Goal: Task Accomplishment & Management: Complete application form

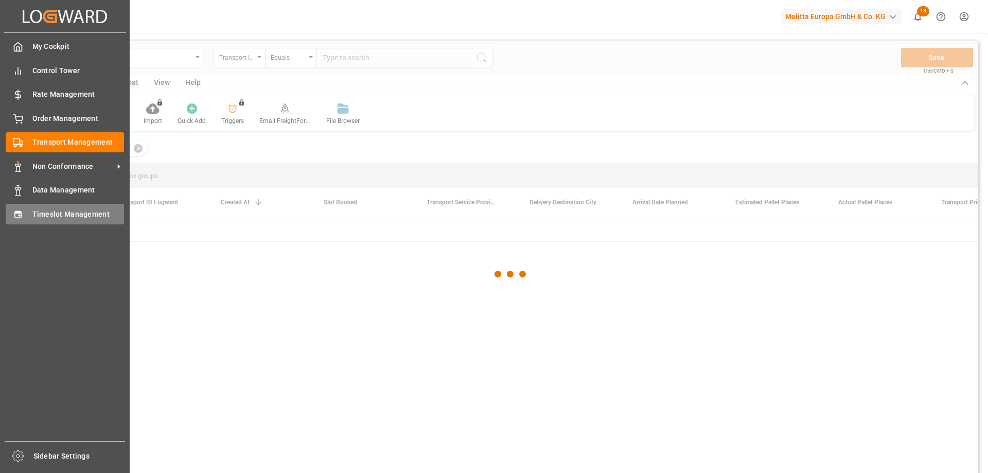
click at [18, 210] on icon at bounding box center [18, 214] width 10 height 10
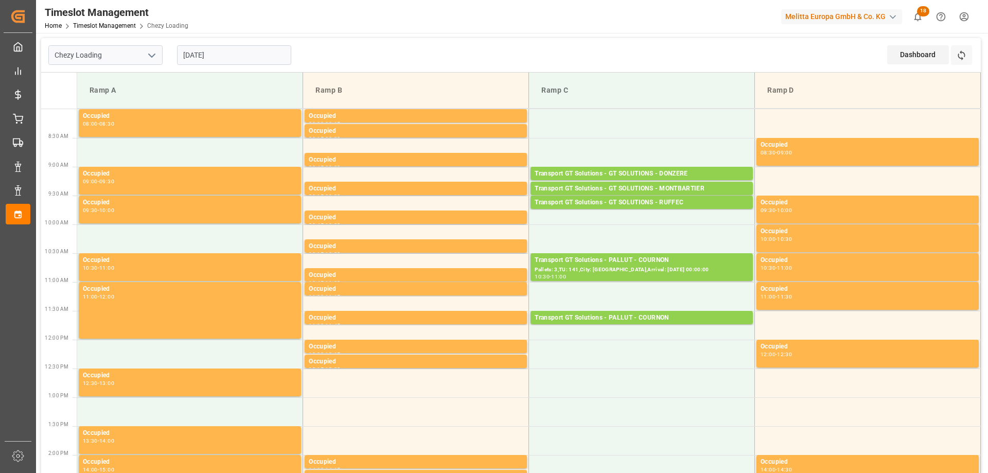
click at [193, 55] on input "[DATE]" at bounding box center [234, 55] width 114 height 20
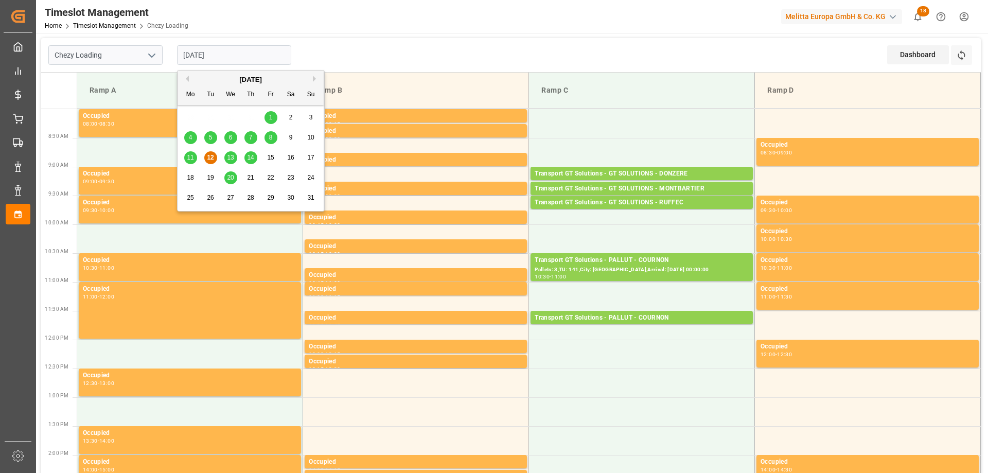
click at [193, 155] on span "11" at bounding box center [190, 157] width 7 height 7
type input "[DATE]"
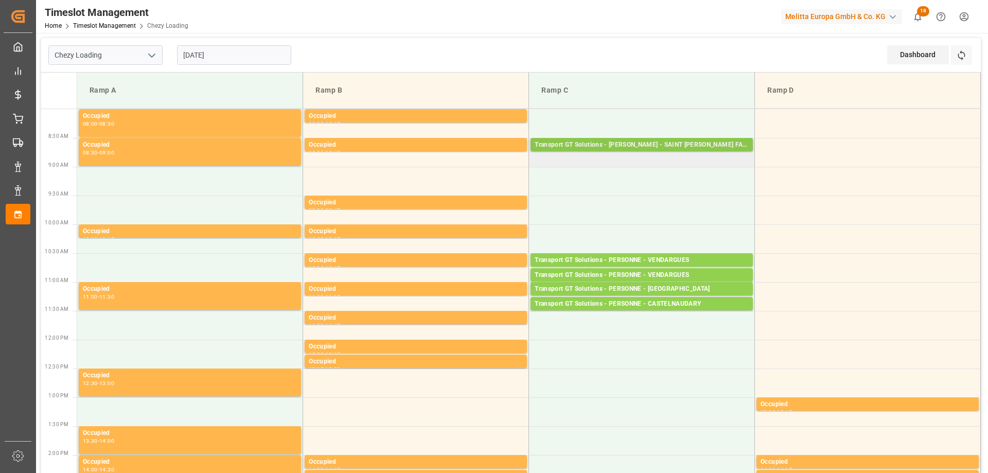
click at [654, 143] on div "Transport GT Solutions - [PERSON_NAME] - SAINT [PERSON_NAME] FALLAVIER" at bounding box center [642, 145] width 214 height 10
click at [712, 143] on div "Transport GT Solutions - [PERSON_NAME] - SAINT [PERSON_NAME] FALLAVIER" at bounding box center [642, 145] width 214 height 10
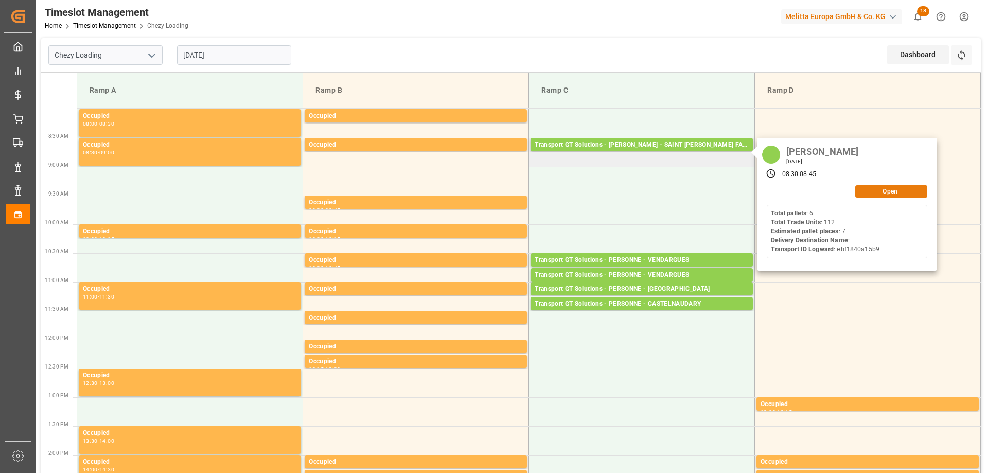
click at [898, 190] on button "Open" at bounding box center [891, 191] width 72 height 12
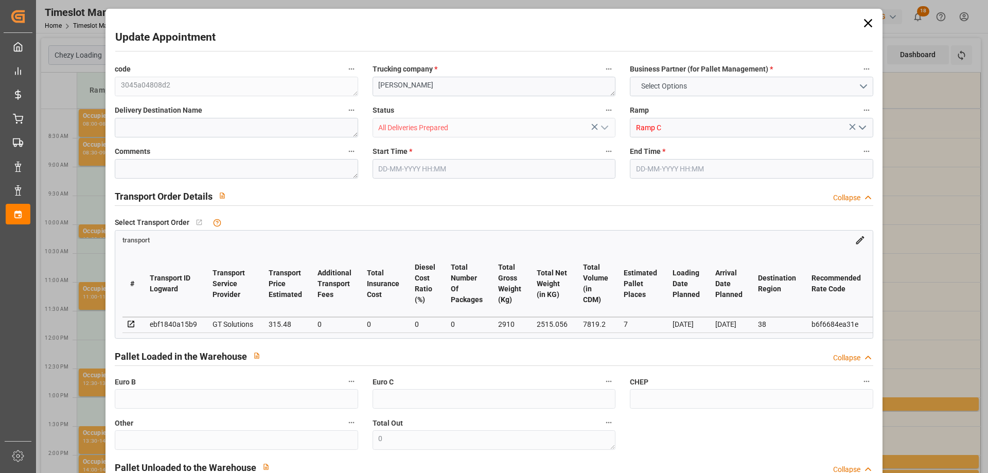
type input "7"
type input "315.48"
type input "0"
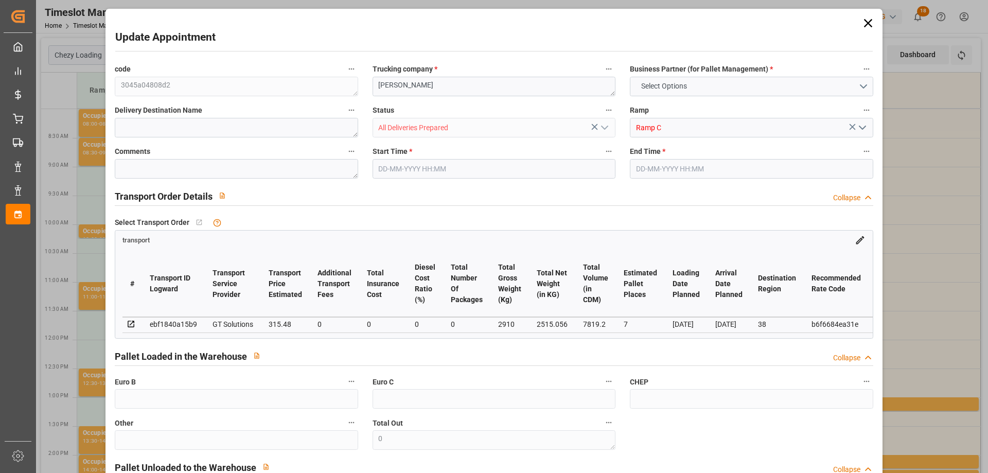
type input "302.7031"
type input "-12.7769"
type input "0"
type input "2515.056"
type input "3250"
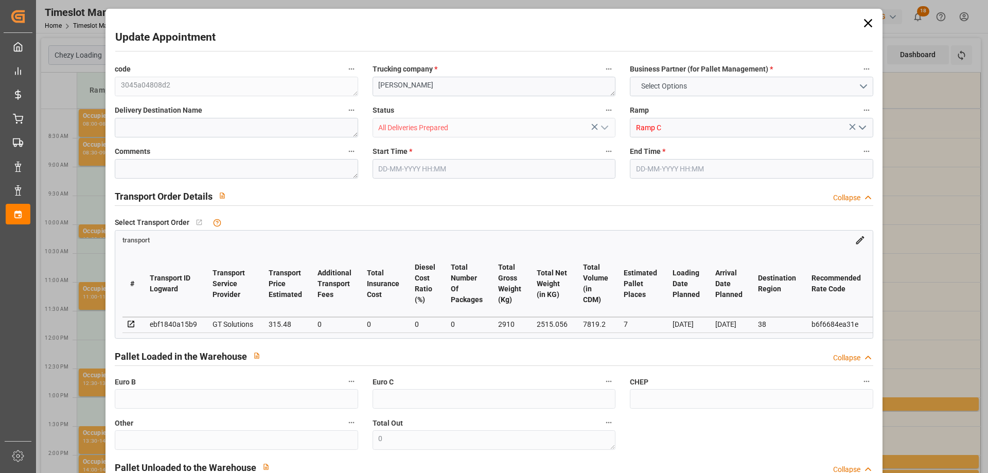
type input "7819.2"
type input "38"
type input "6"
type input "112"
type input "8"
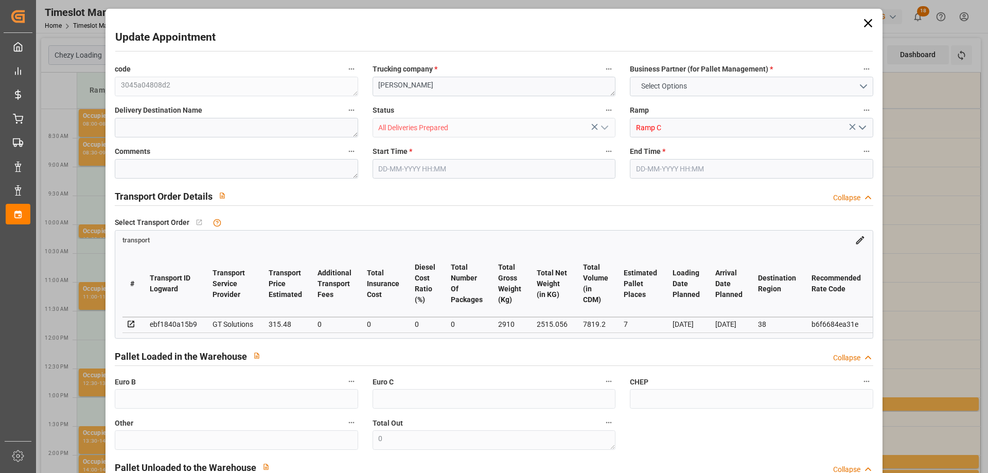
type input "101"
type input "2910"
type input "0"
type input "4710.8598"
type input "0"
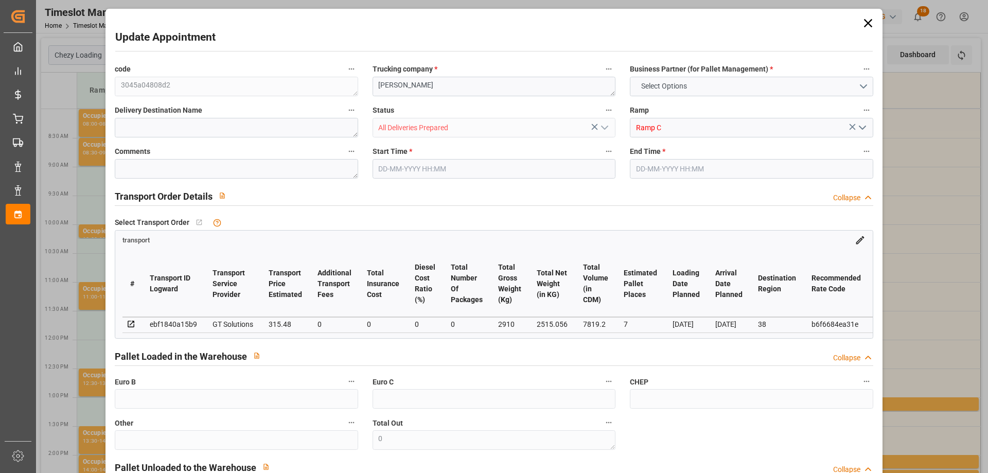
type input "0"
type input "21"
type input "35"
type input "[DATE] 08:30"
type input "[DATE] 08:45"
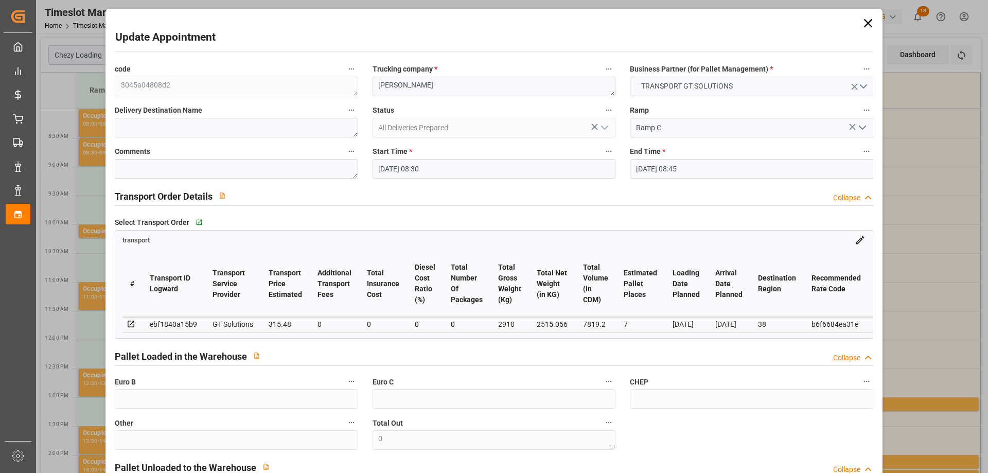
type input "[DATE] 12:36"
type input "[DATE] 12:00"
type input "[DATE]"
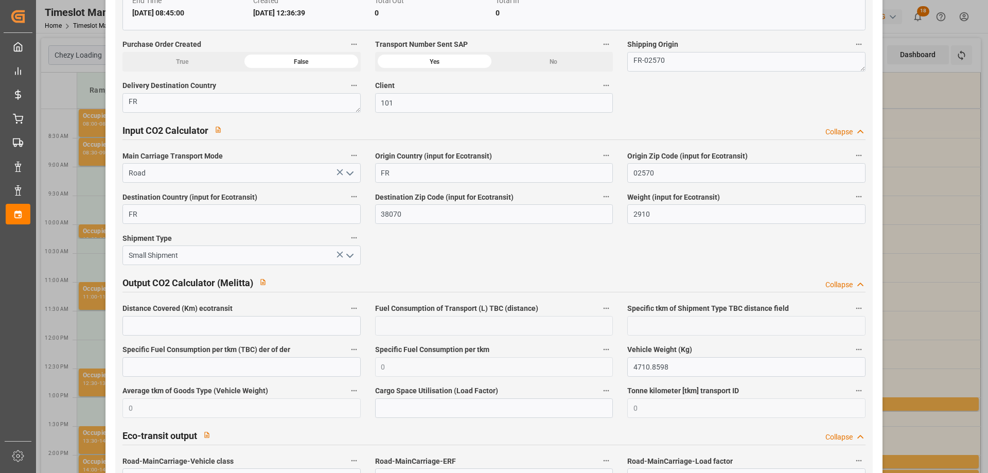
scroll to position [1697, 0]
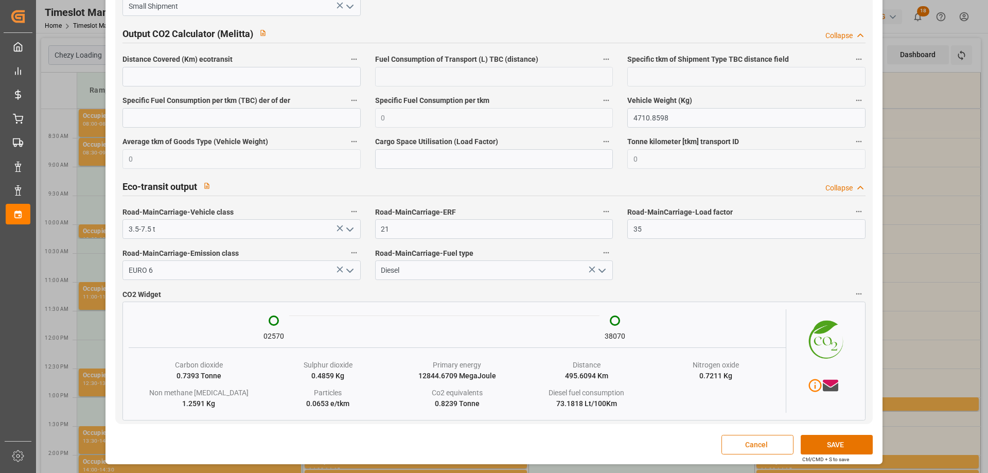
click at [759, 440] on button "Cancel" at bounding box center [757, 445] width 72 height 20
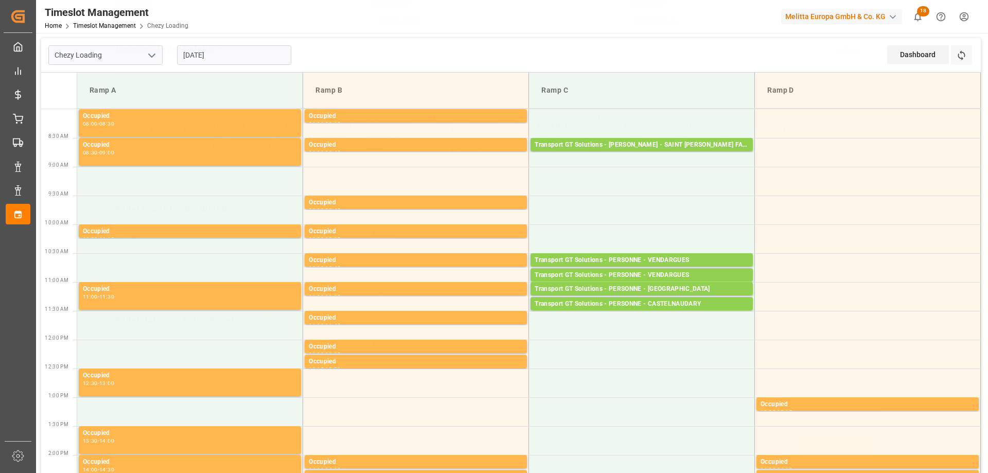
scroll to position [151, 0]
click at [584, 143] on div "Transport GT Solutions - [PERSON_NAME] - SAINT [PERSON_NAME] FALLAVIER" at bounding box center [642, 145] width 214 height 10
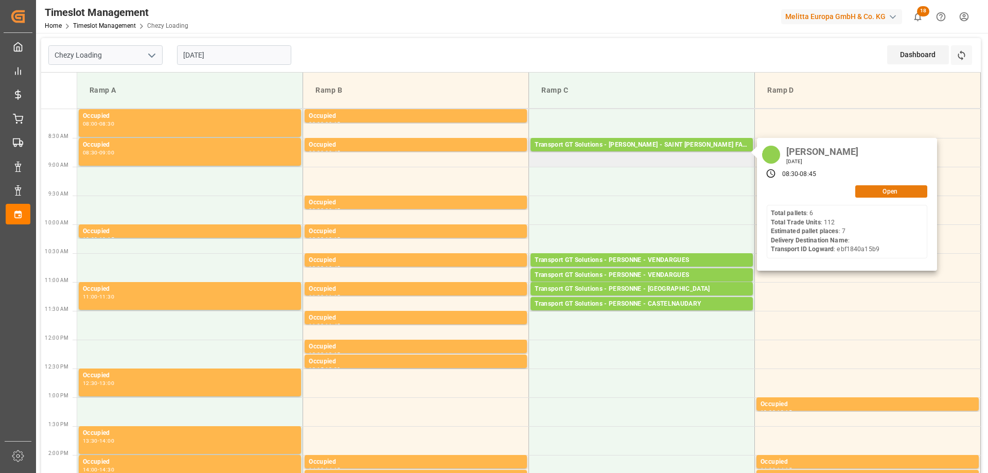
click at [887, 194] on button "Open" at bounding box center [891, 191] width 72 height 12
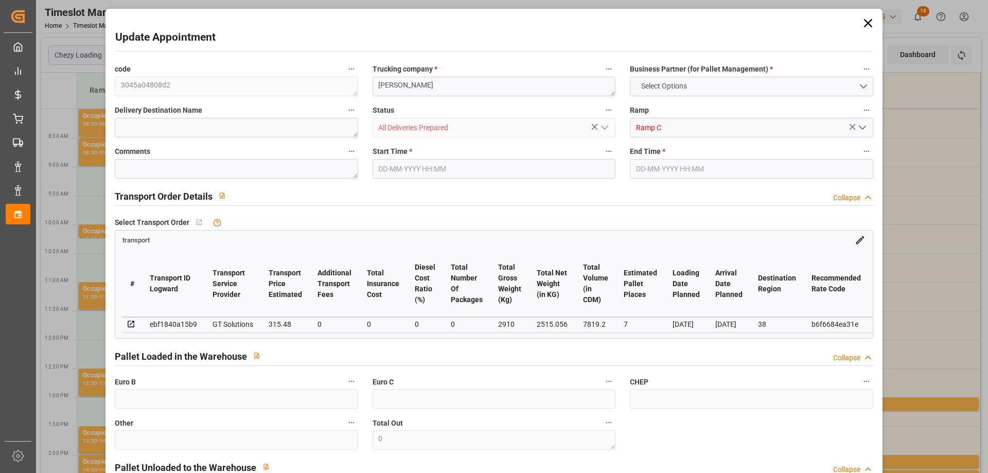
type input "7"
type input "315.48"
type input "0"
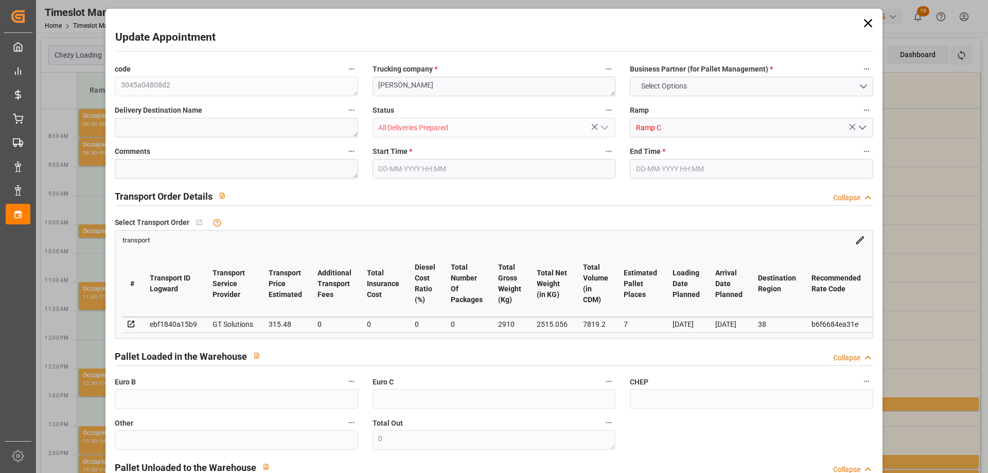
type input "302.7031"
type input "-12.7769"
type input "0"
type input "2515.056"
type input "3250"
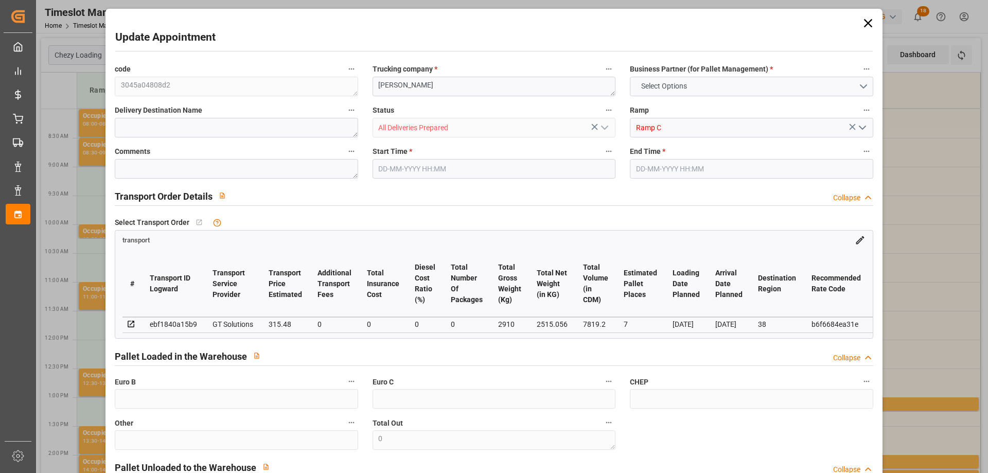
type input "7819.2"
type input "38"
type input "6"
type input "112"
type input "8"
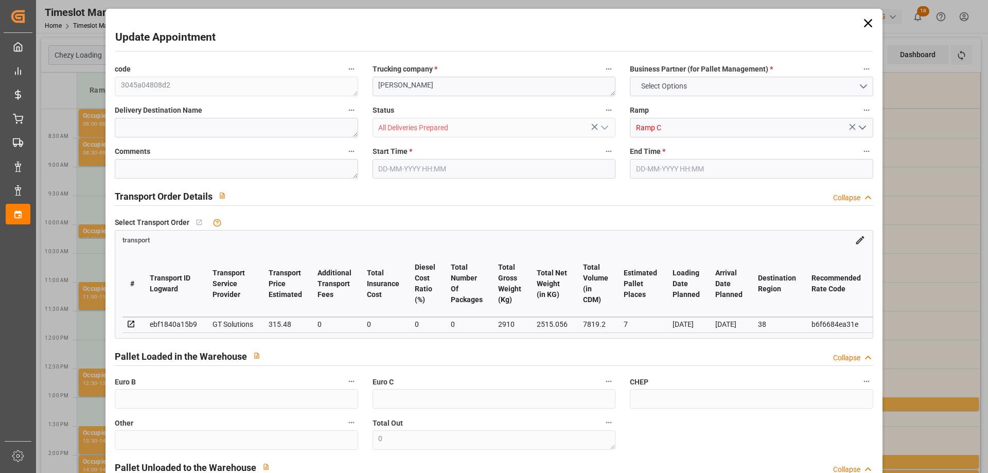
type input "101"
type input "2910"
type input "0"
type input "4710.8598"
type input "0"
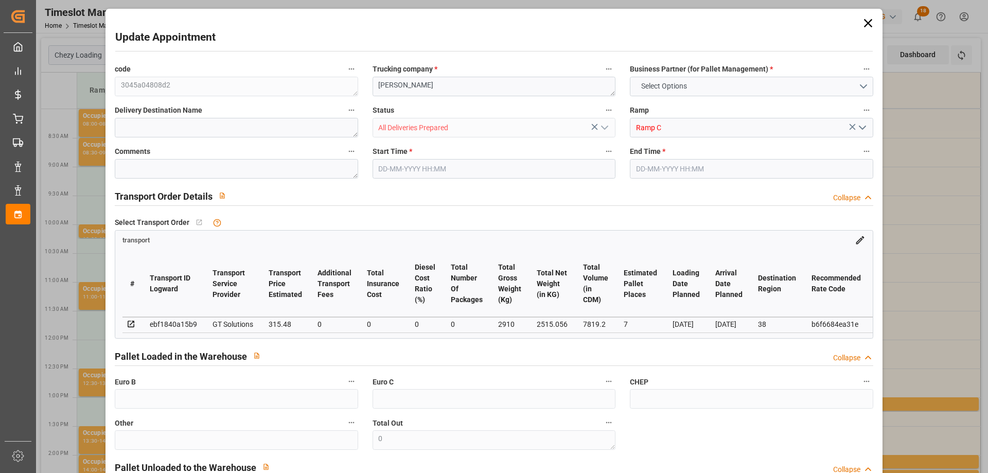
type input "0"
type input "21"
type input "35"
type input "[DATE] 08:30"
type input "[DATE] 08:45"
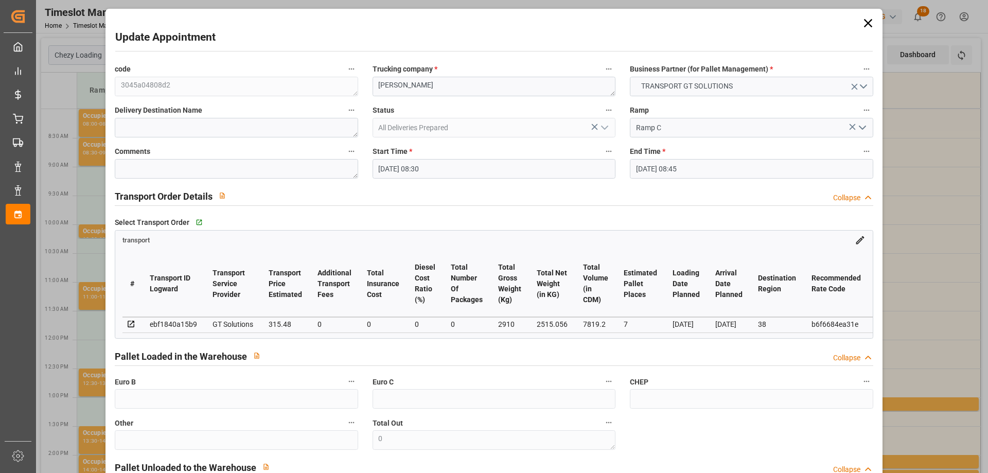
type input "[DATE] 12:36"
type input "[DATE] 12:00"
type input "[DATE]"
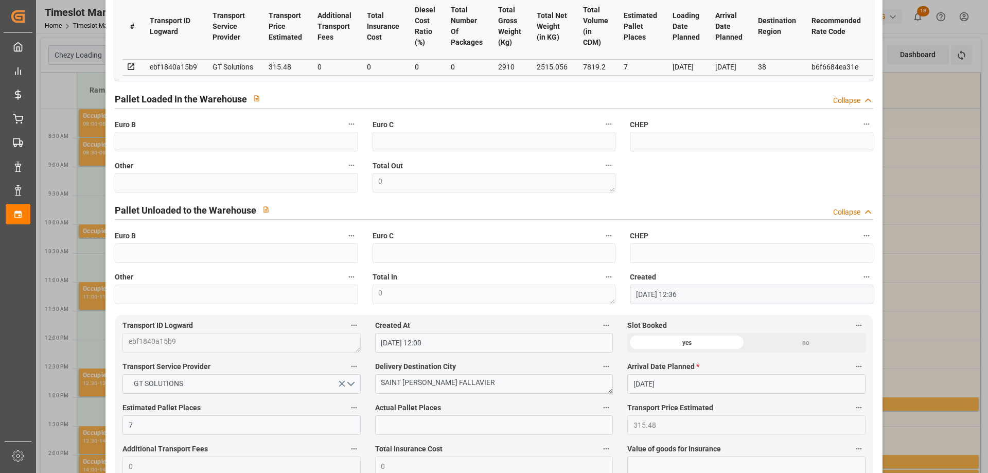
scroll to position [0, 0]
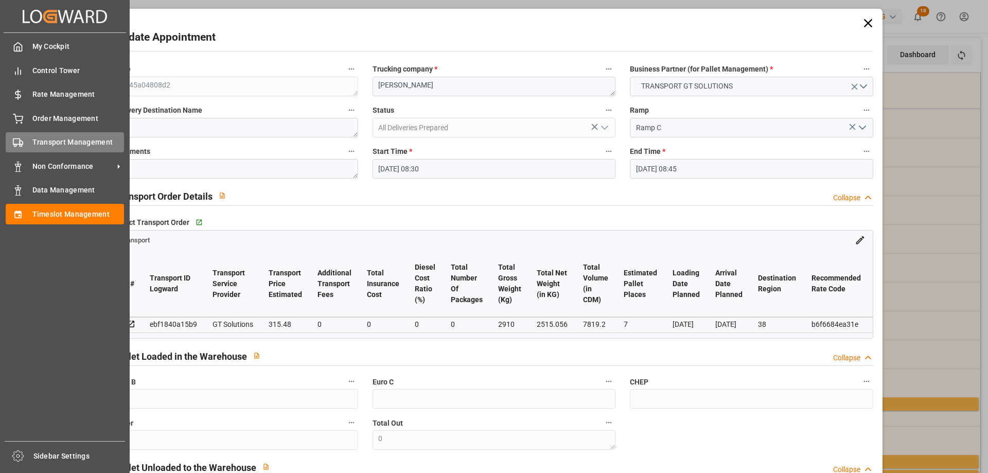
click at [44, 137] on span "Transport Management" at bounding box center [78, 142] width 92 height 11
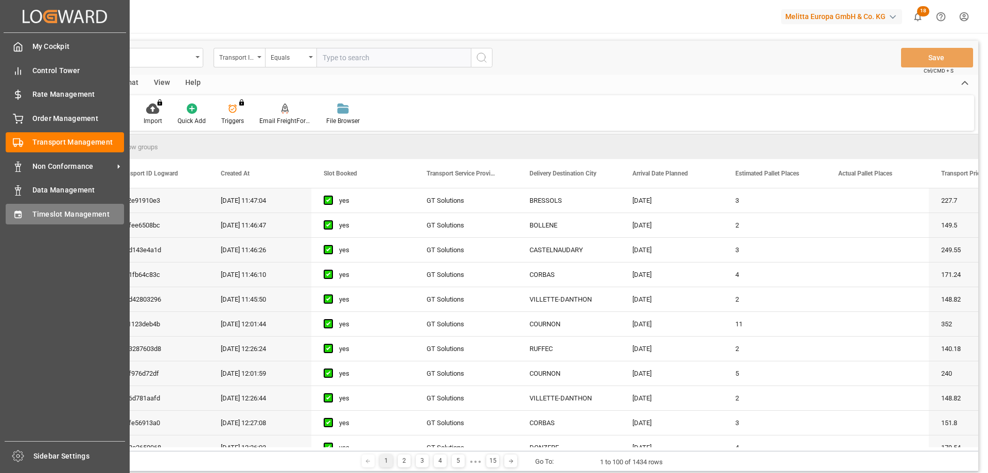
click at [16, 219] on icon at bounding box center [18, 214] width 10 height 10
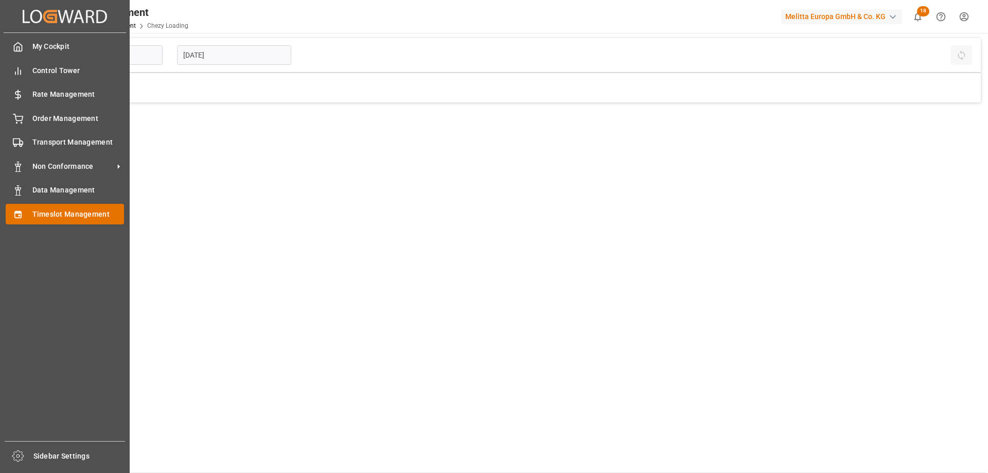
type input "Chezy Loading"
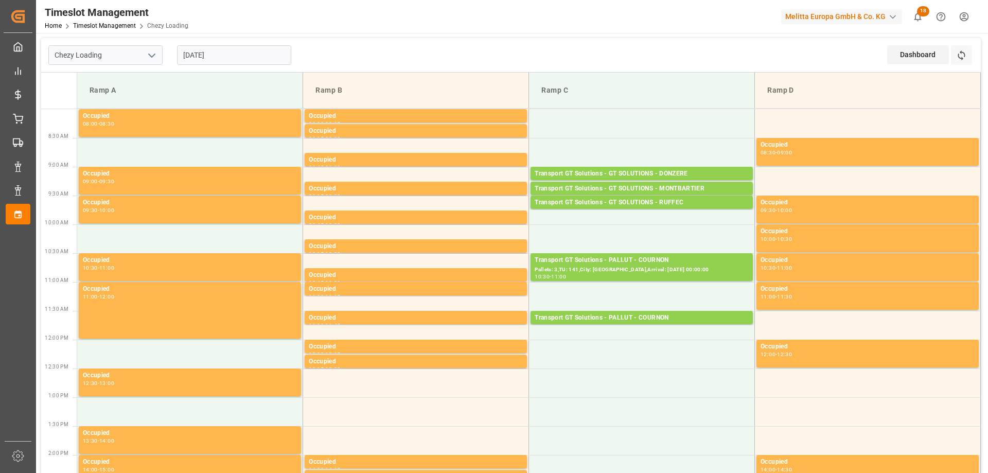
click at [184, 55] on input "[DATE]" at bounding box center [234, 55] width 114 height 20
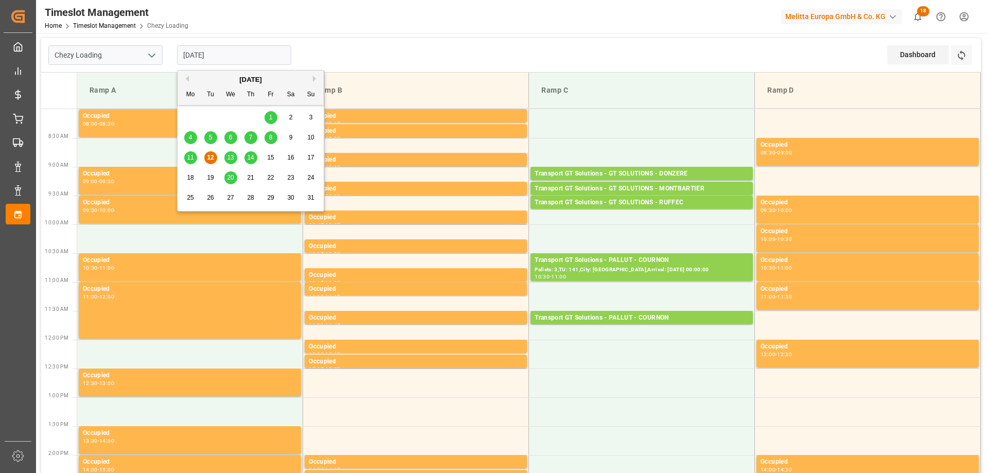
click at [196, 155] on div "11" at bounding box center [190, 158] width 13 height 12
type input "[DATE]"
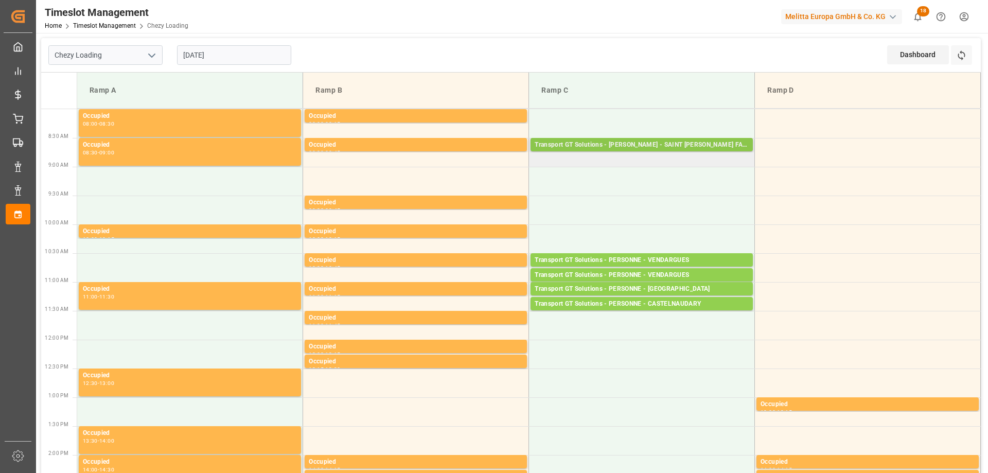
click at [566, 142] on div "Transport GT Solutions - [PERSON_NAME] - SAINT [PERSON_NAME] FALLAVIER" at bounding box center [642, 145] width 214 height 10
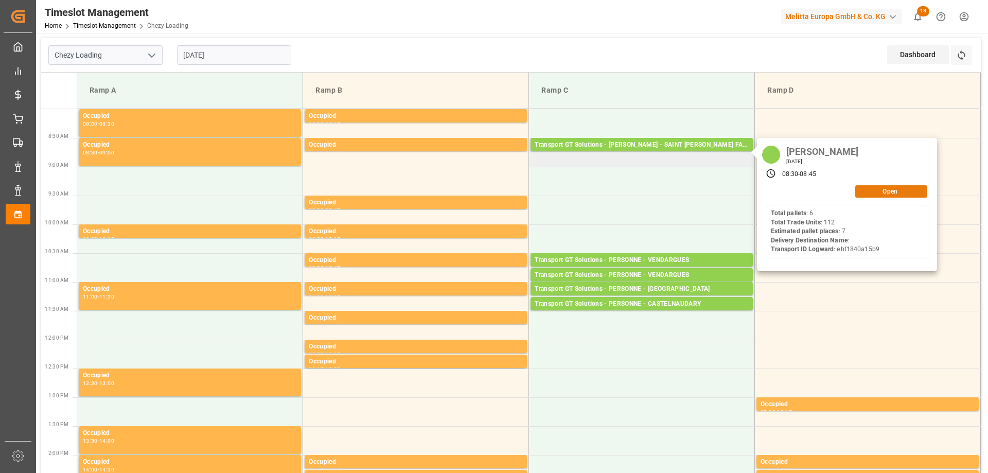
click at [868, 190] on button "Open" at bounding box center [891, 191] width 72 height 12
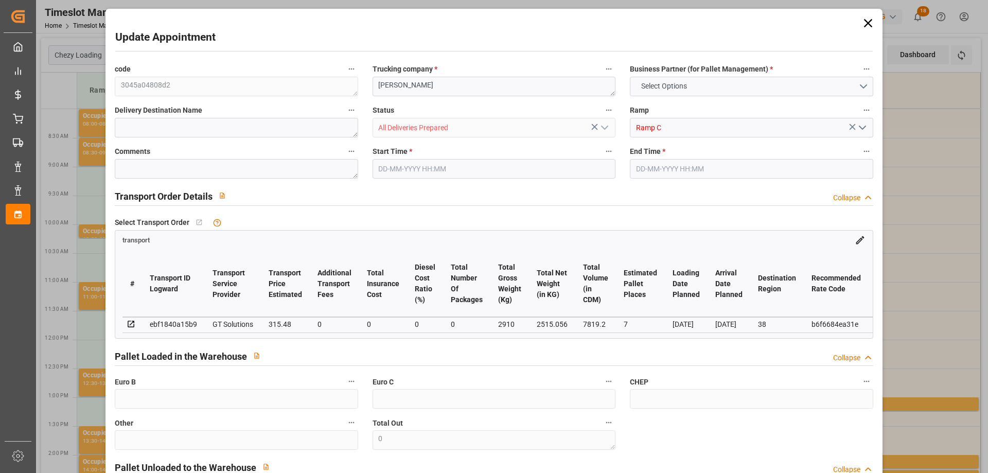
type input "7"
type input "315.48"
type input "0"
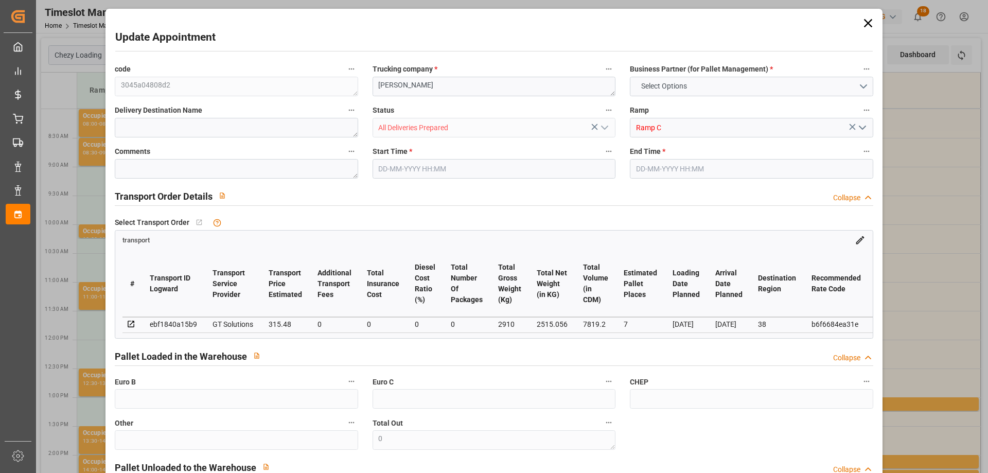
type input "302.7031"
type input "-12.7769"
type input "0"
type input "2515.056"
type input "3250"
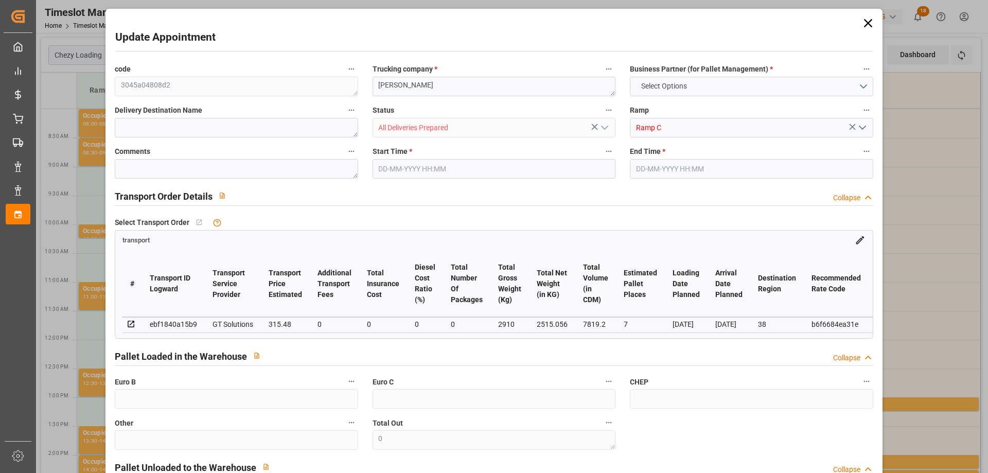
type input "7819.2"
type input "38"
type input "6"
type input "112"
type input "8"
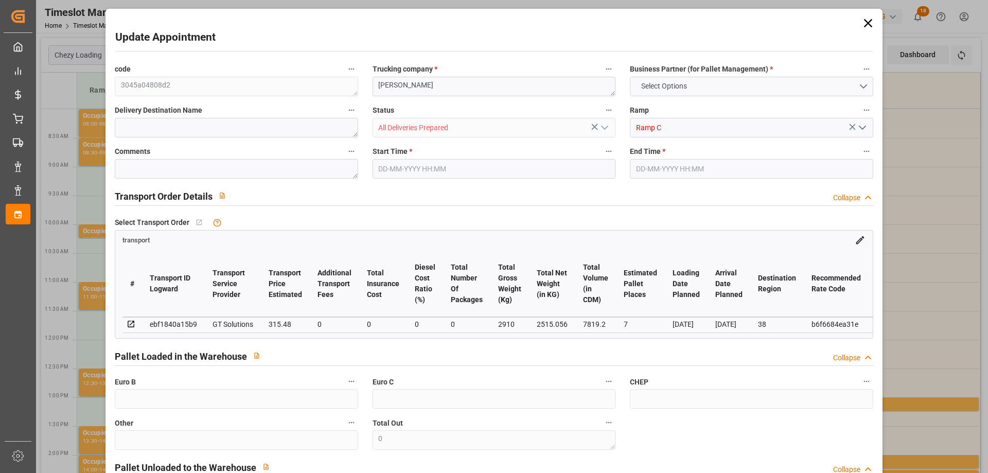
type input "101"
type input "2910"
type input "0"
type input "4710.8598"
type input "0"
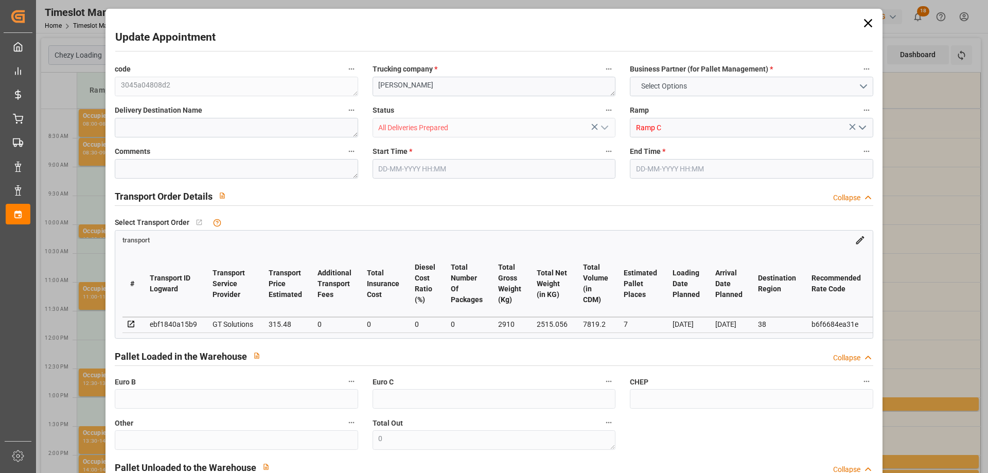
type input "0"
type input "21"
type input "35"
type input "[DATE] 08:30"
type input "[DATE] 08:45"
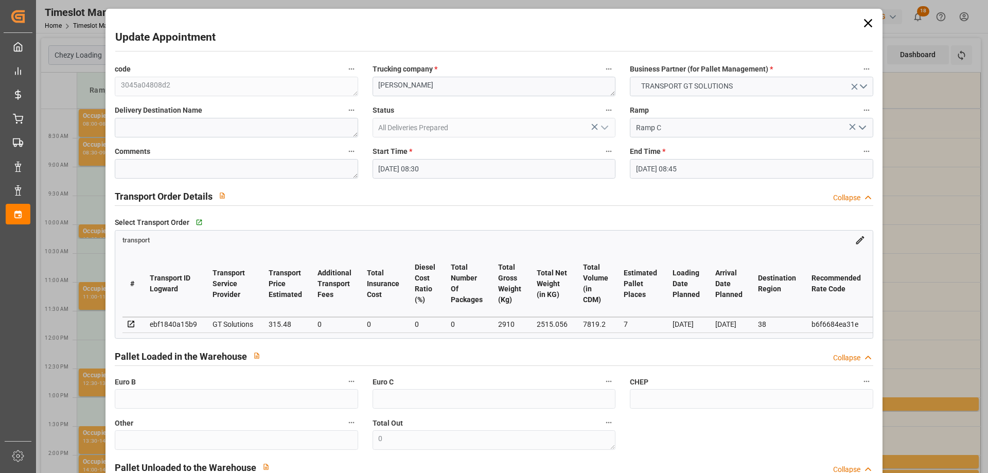
type input "[DATE] 12:36"
type input "[DATE] 12:00"
type input "[DATE]"
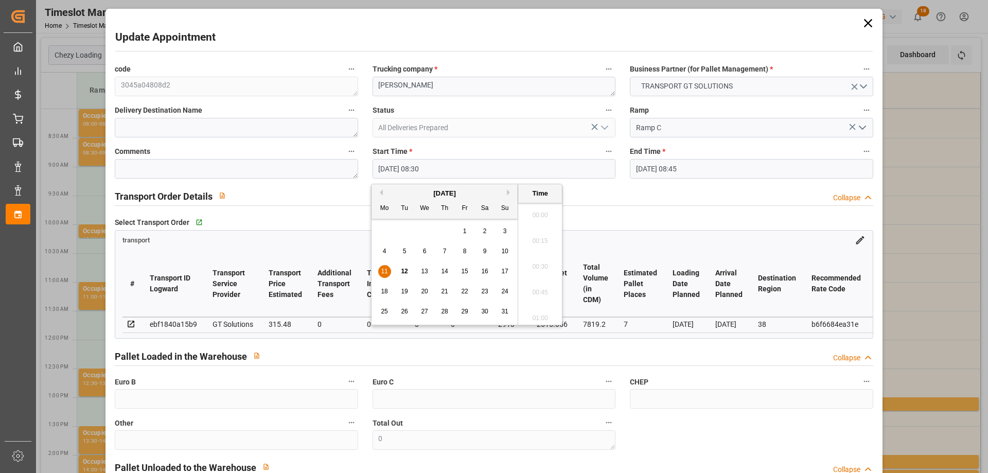
click at [381, 166] on input "[DATE] 08:30" at bounding box center [493, 169] width 243 height 20
click at [404, 269] on span "12" at bounding box center [404, 271] width 7 height 7
click at [596, 209] on div "Transport Order Details Collapse" at bounding box center [494, 196] width 772 height 29
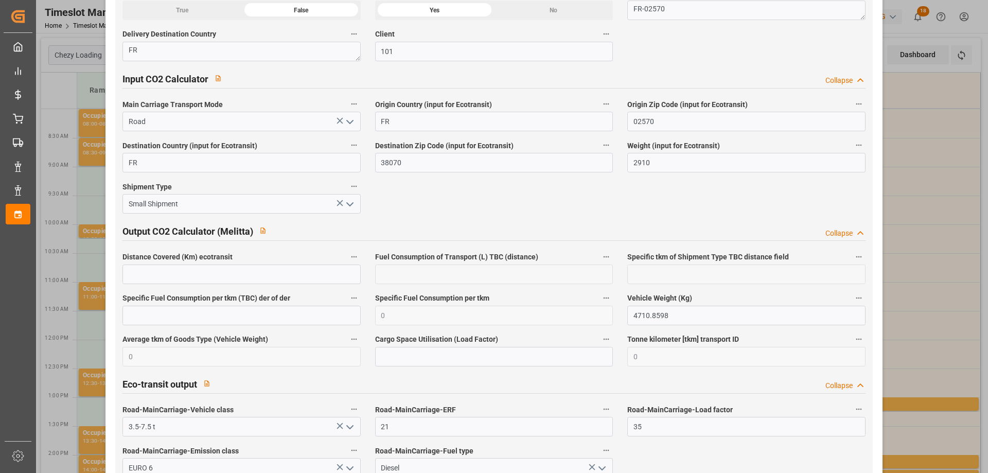
scroll to position [1697, 0]
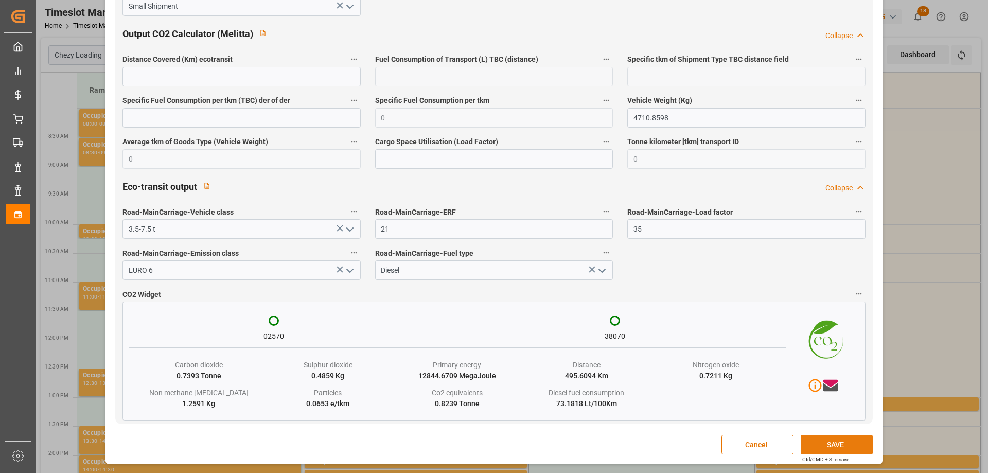
click at [825, 445] on button "SAVE" at bounding box center [837, 445] width 72 height 20
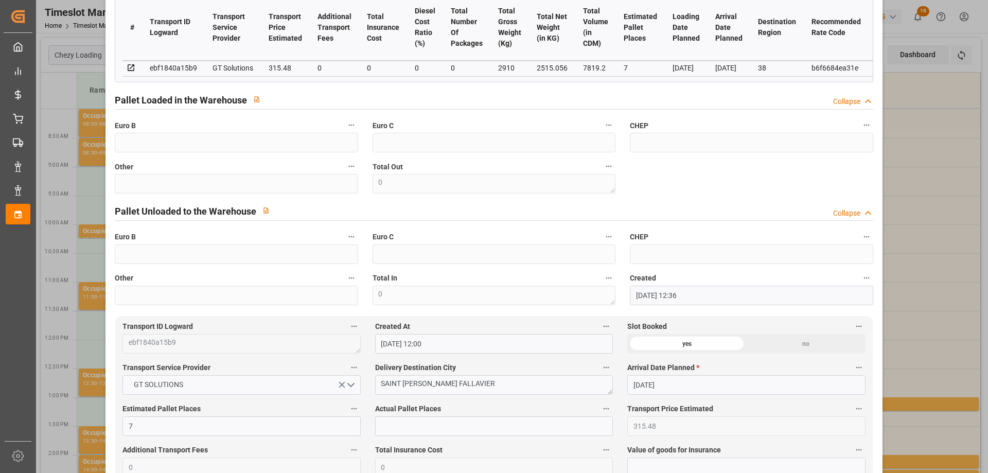
scroll to position [0, 0]
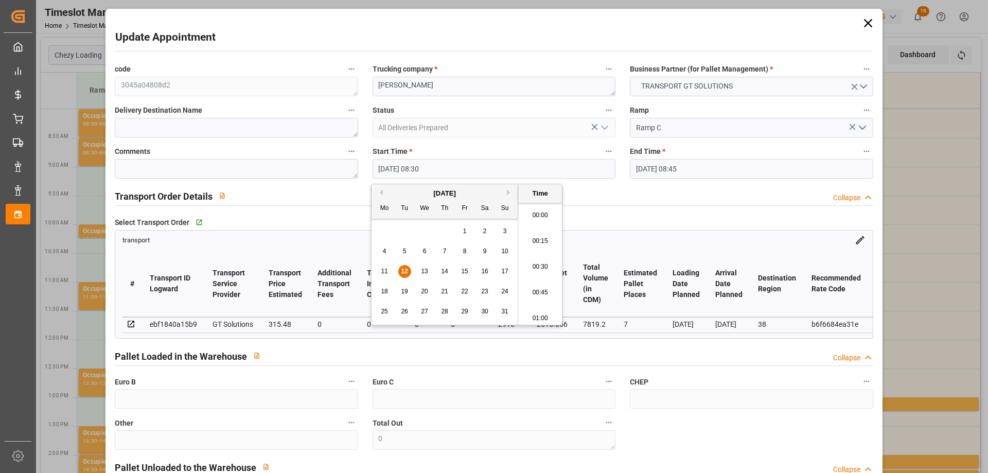
click at [438, 168] on input "[DATE] 08:30" at bounding box center [493, 169] width 243 height 20
click at [537, 261] on li "11:00" at bounding box center [540, 264] width 44 height 26
type input "[DATE] 11:00"
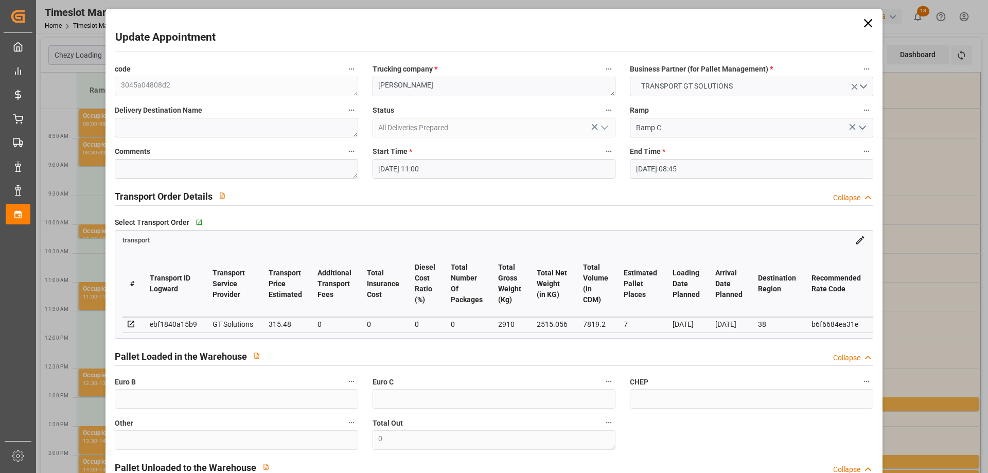
click at [680, 170] on input "[DATE] 08:45" at bounding box center [751, 169] width 243 height 20
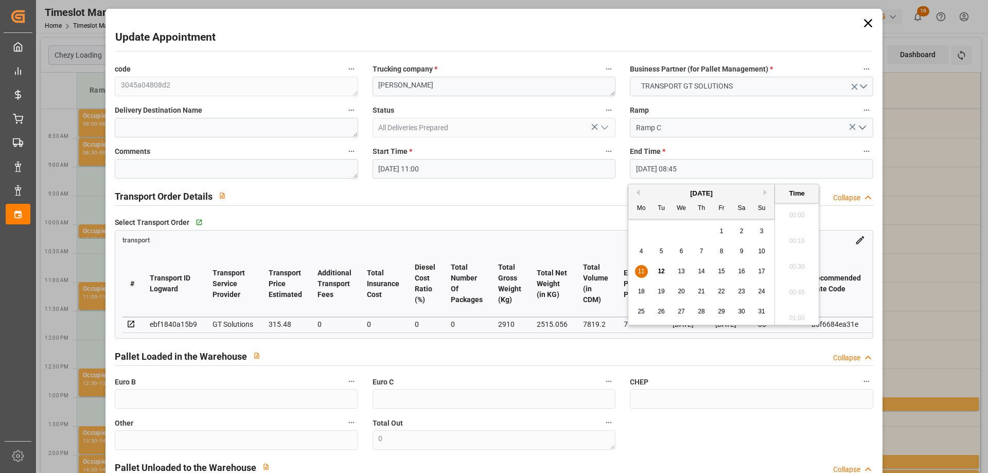
scroll to position [852, 0]
click at [659, 268] on span "12" at bounding box center [661, 271] width 7 height 7
click at [794, 308] on li "11:15" at bounding box center [797, 316] width 44 height 26
type input "[DATE] 11:15"
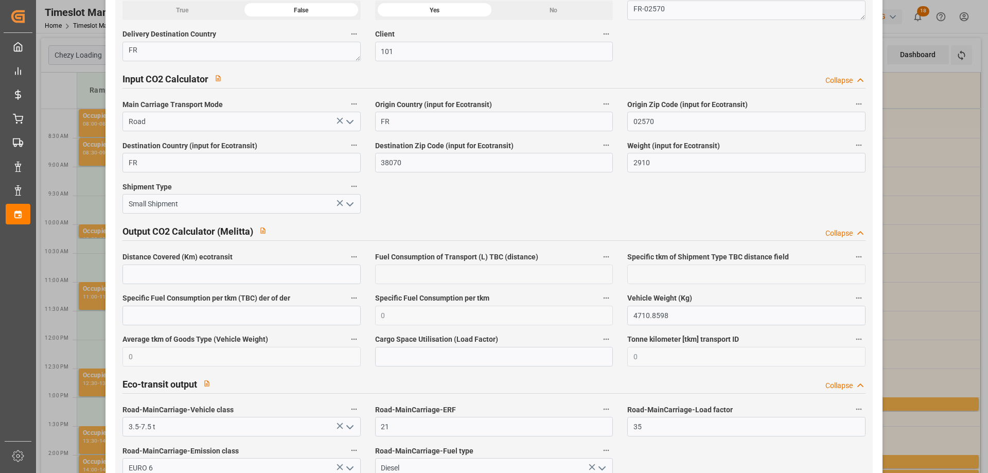
scroll to position [1697, 0]
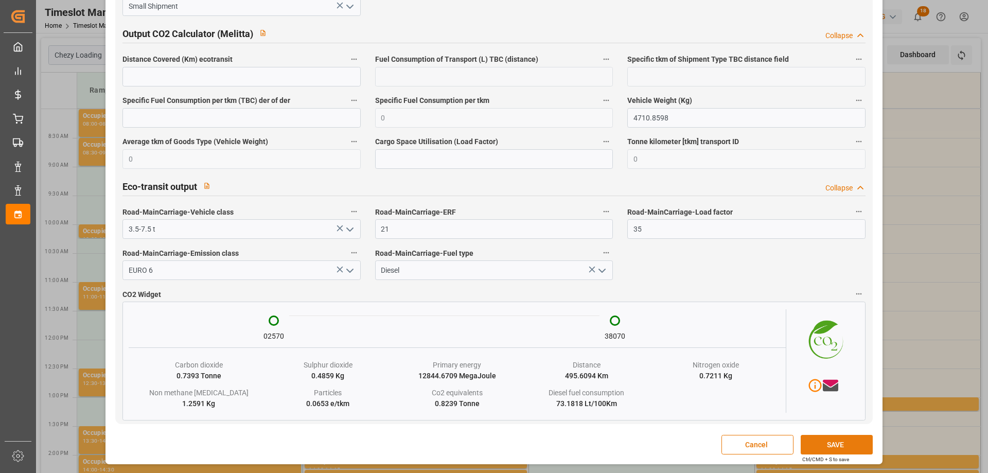
click at [840, 446] on button "SAVE" at bounding box center [837, 445] width 72 height 20
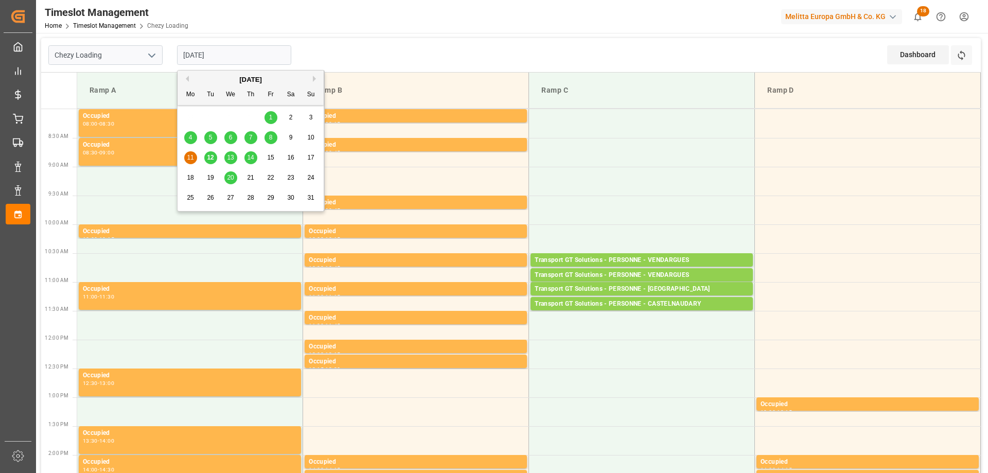
click at [192, 58] on input "[DATE]" at bounding box center [234, 55] width 114 height 20
click at [212, 155] on span "12" at bounding box center [210, 157] width 7 height 7
type input "[DATE]"
